Goal: Information Seeking & Learning: Learn about a topic

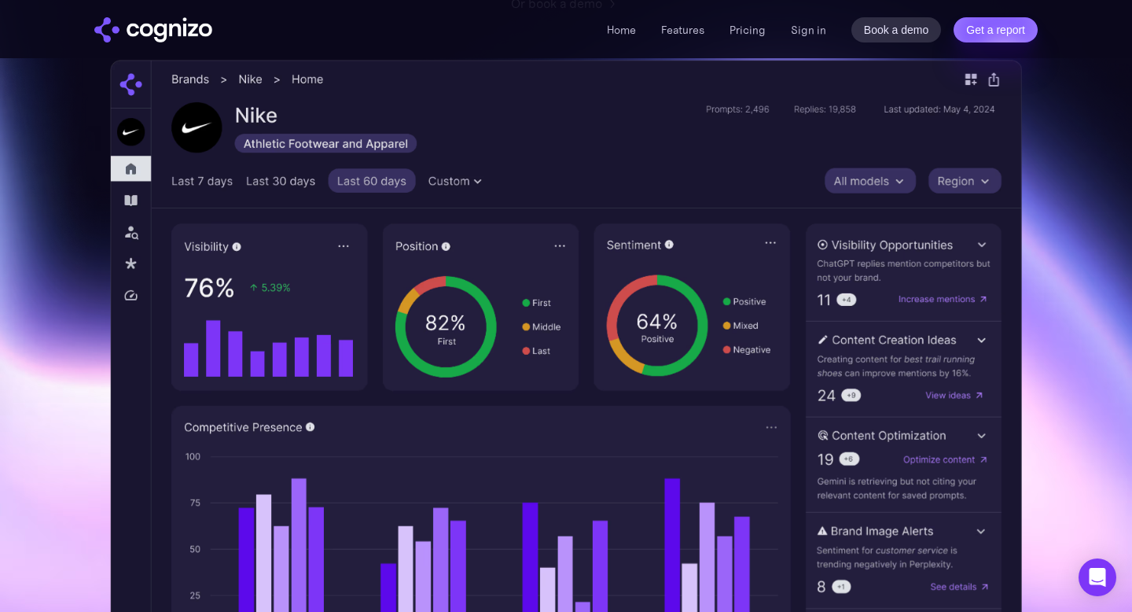
scroll to position [375, 0]
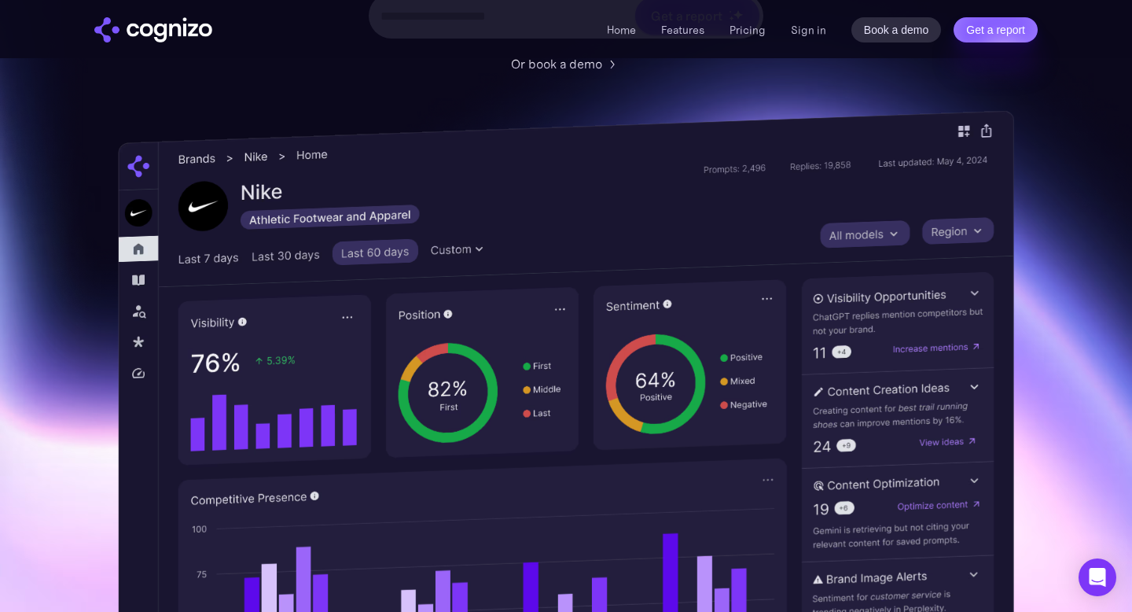
click at [273, 241] on img at bounding box center [566, 449] width 896 height 679
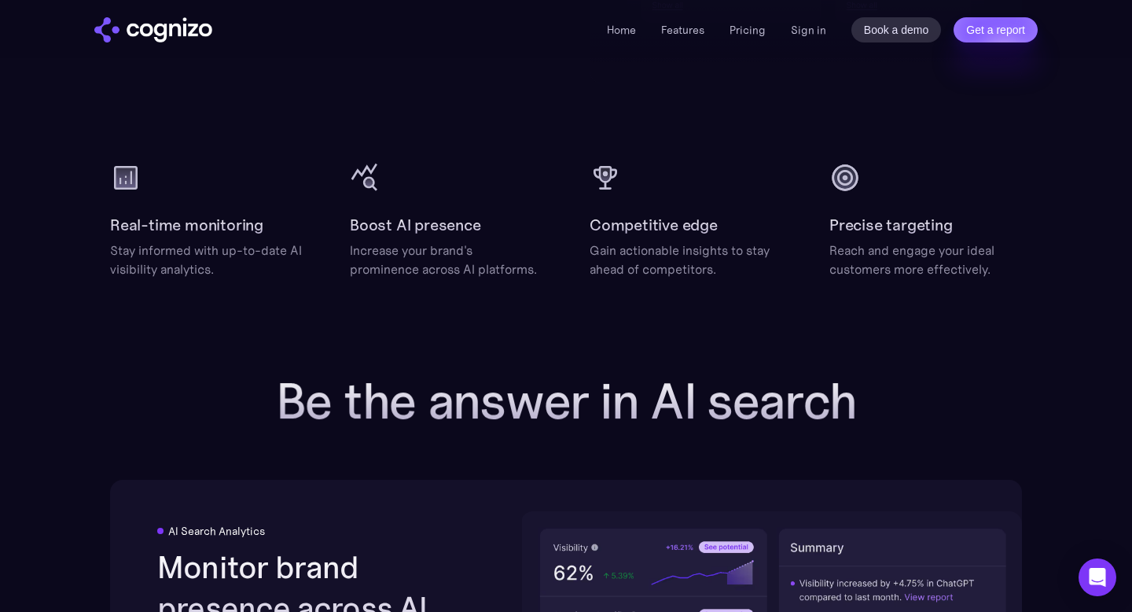
scroll to position [2735, 0]
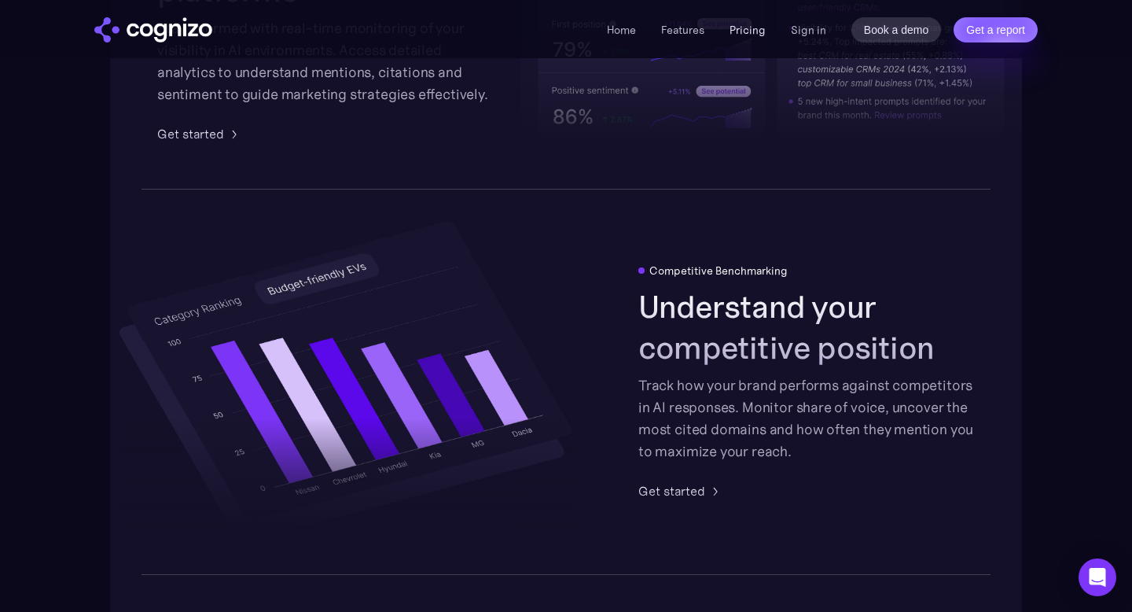
click at [751, 31] on link "Pricing" at bounding box center [747, 30] width 36 height 14
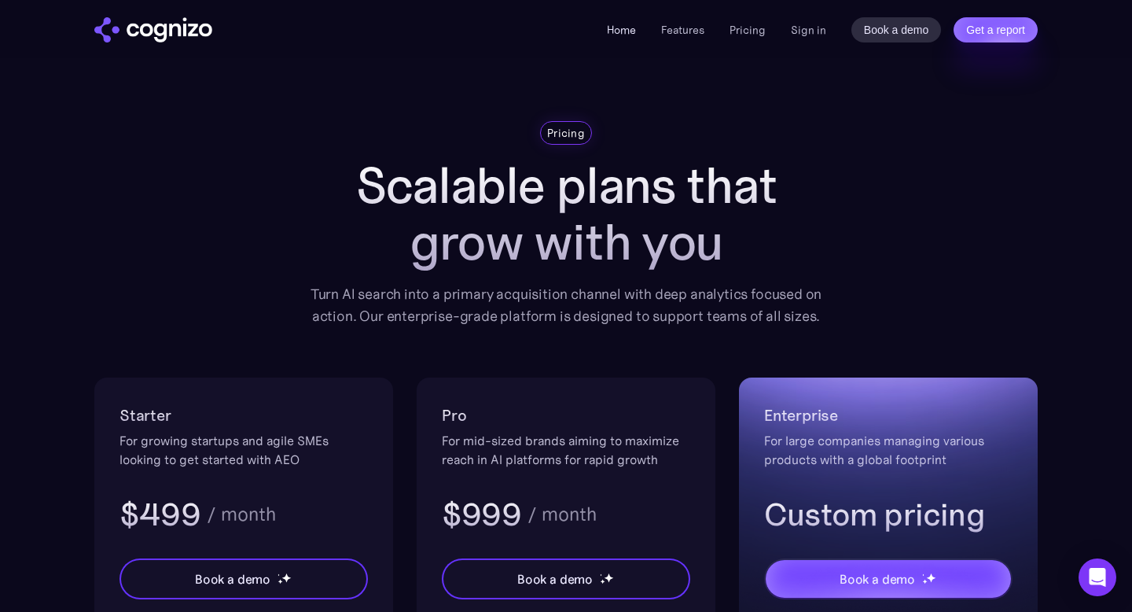
click at [628, 31] on link "Home" at bounding box center [621, 30] width 29 height 14
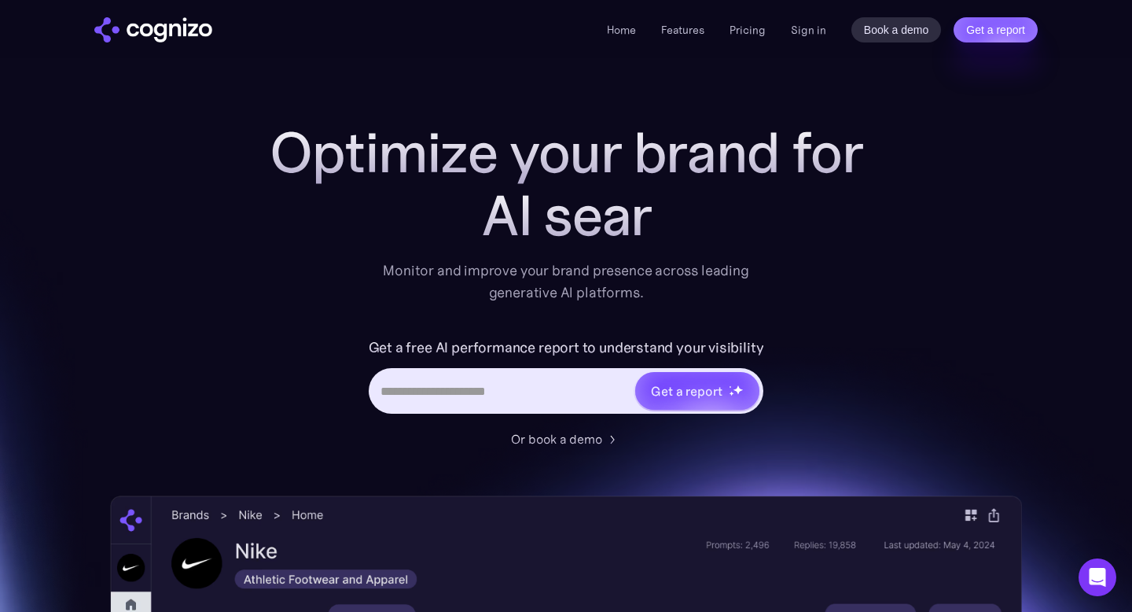
scroll to position [19, 0]
